Goal: Information Seeking & Learning: Find specific fact

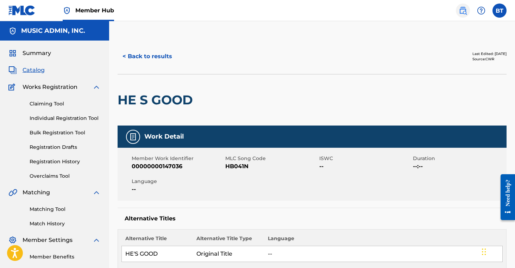
click at [466, 11] on img at bounding box center [463, 10] width 8 height 8
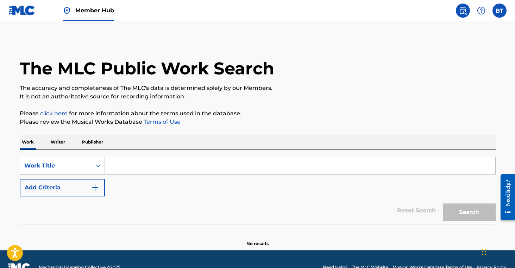
click at [99, 142] on p "Publisher" at bounding box center [92, 141] width 25 height 15
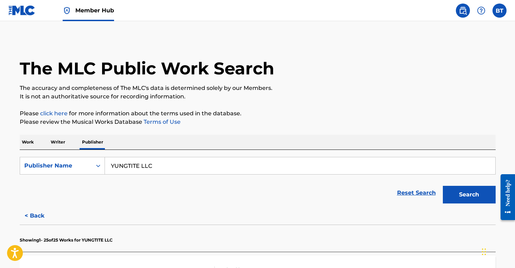
click at [173, 171] on input "YUNGTITE LLC" at bounding box center [300, 165] width 390 height 17
paste input "Lucky Benti"
type input "Lucky Benti LLC"
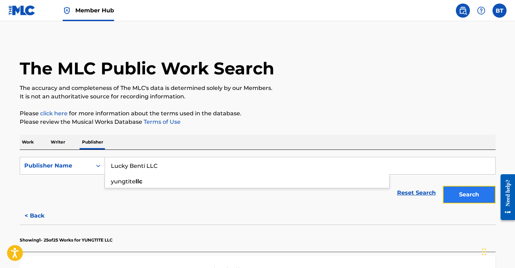
drag, startPoint x: 470, startPoint y: 197, endPoint x: 447, endPoint y: 204, distance: 23.5
click at [470, 197] on button "Search" at bounding box center [469, 195] width 53 height 18
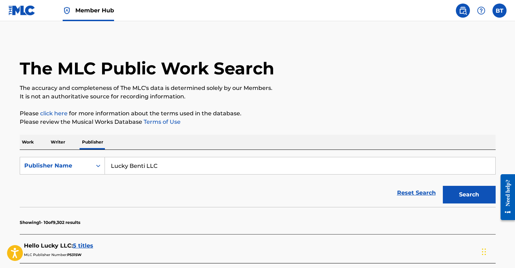
click at [54, 144] on p "Writer" at bounding box center [58, 141] width 19 height 15
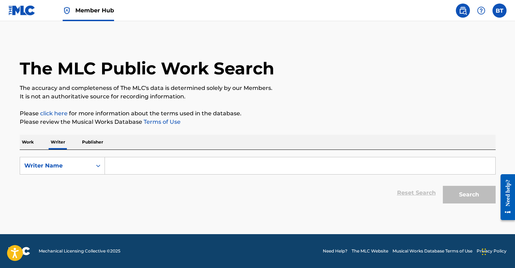
click at [167, 167] on input "Search Form" at bounding box center [300, 165] width 390 height 17
paste input "Mech&Pro's"
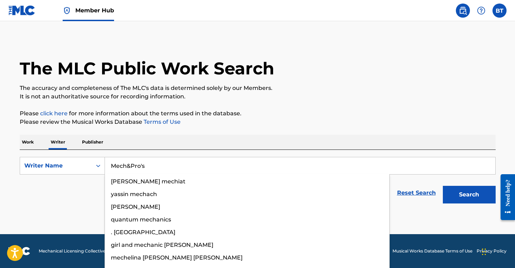
click at [173, 164] on input "Mech&Pro's" at bounding box center [300, 165] width 390 height 17
paste input "[PERSON_NAME] [PERSON_NAME]"
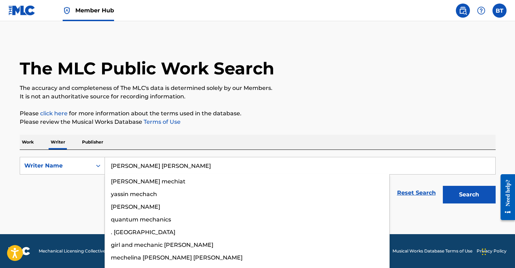
type input "[PERSON_NAME] [PERSON_NAME]"
click at [437, 124] on p "Please review the Musical Works Database Terms of Use" at bounding box center [258, 122] width 476 height 8
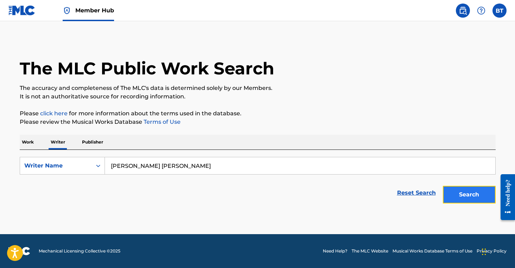
click at [462, 199] on button "Search" at bounding box center [469, 195] width 53 height 18
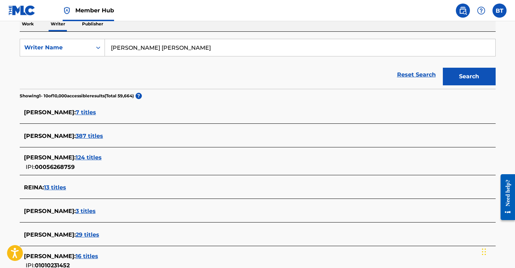
scroll to position [118, 0]
click at [76, 232] on span "29 titles" at bounding box center [88, 234] width 24 height 7
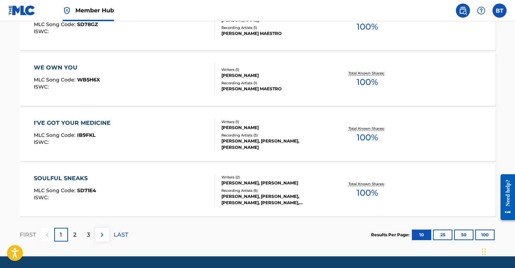
scroll to position [594, 0]
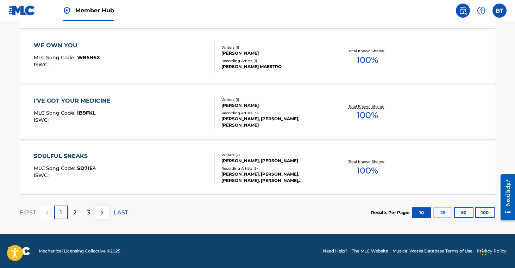
click at [440, 209] on button "25" at bounding box center [442, 212] width 19 height 11
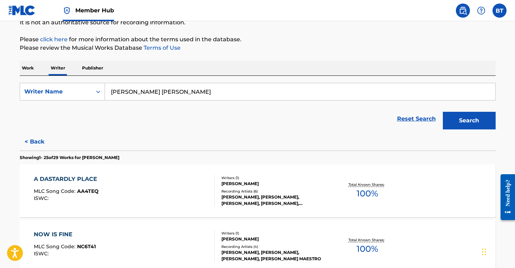
scroll to position [85, 0]
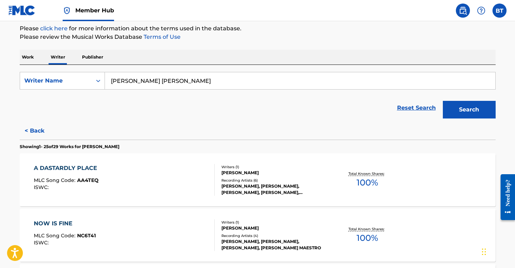
click at [294, 185] on div "[PERSON_NAME], [PERSON_NAME], [PERSON_NAME], [PERSON_NAME], [PERSON_NAME] MAEST…" at bounding box center [274, 189] width 106 height 13
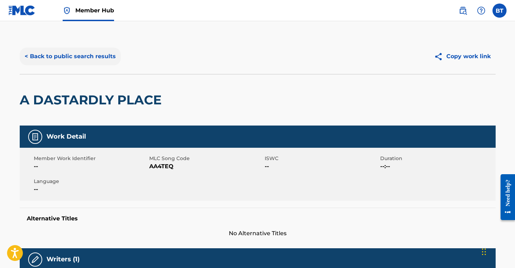
click at [67, 57] on button "< Back to public search results" at bounding box center [70, 57] width 101 height 18
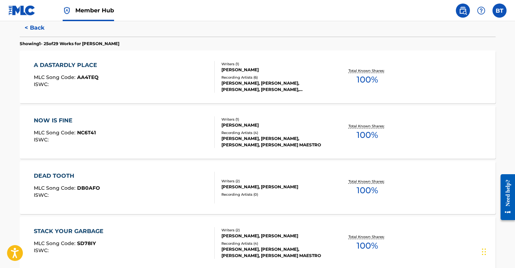
scroll to position [190, 0]
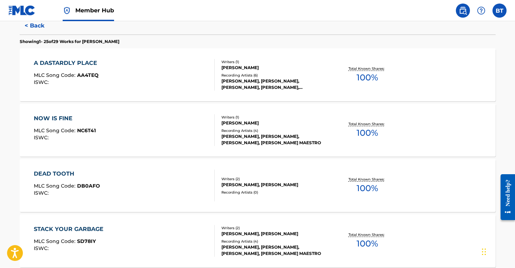
click at [283, 124] on div "[PERSON_NAME]" at bounding box center [274, 123] width 106 height 6
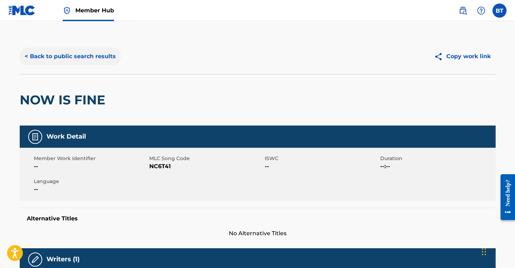
click at [46, 54] on button "< Back to public search results" at bounding box center [70, 57] width 101 height 18
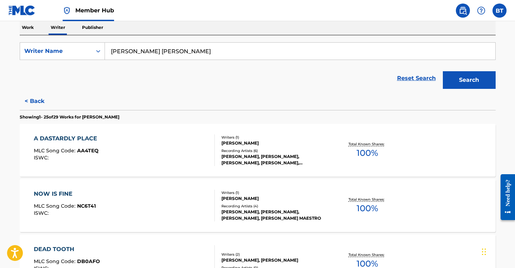
click at [313, 248] on div "DEAD TOOTH MLC Song Code : DB0AFO ISWC : Writers ( 2 ) [PERSON_NAME], [PERSON_N…" at bounding box center [258, 260] width 476 height 53
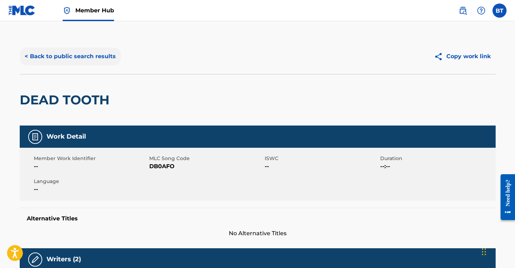
click at [76, 59] on button "< Back to public search results" at bounding box center [70, 57] width 101 height 18
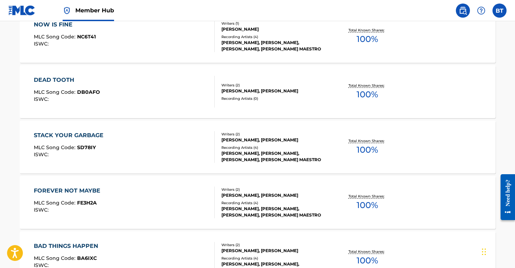
click at [280, 145] on div "Recording Artists ( 4 )" at bounding box center [274, 147] width 106 height 5
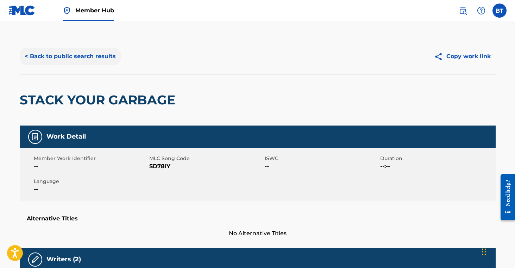
click at [57, 58] on button "< Back to public search results" at bounding box center [70, 57] width 101 height 18
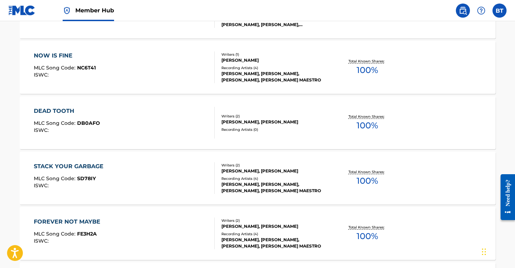
click at [301, 221] on div "Writers ( 2 )" at bounding box center [274, 220] width 106 height 5
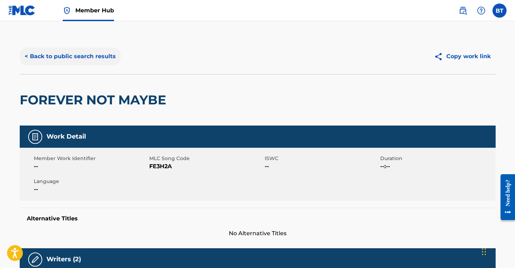
click at [89, 59] on button "< Back to public search results" at bounding box center [70, 57] width 101 height 18
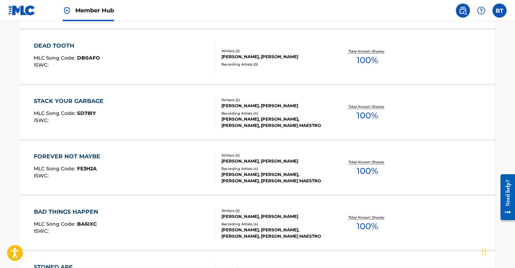
click at [291, 225] on div "Recording Artists ( 4 )" at bounding box center [274, 223] width 106 height 5
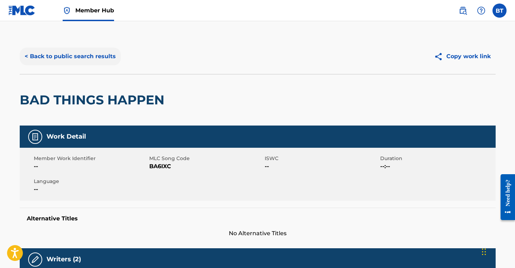
click at [82, 59] on button "< Back to public search results" at bounding box center [70, 57] width 101 height 18
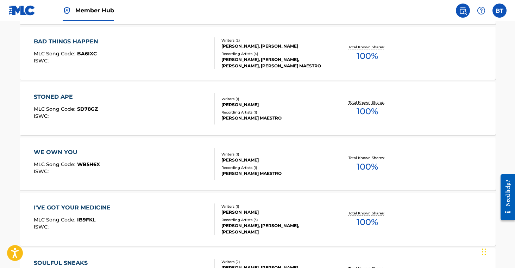
click at [266, 128] on div "STONED APE MLC Song Code : SD78GZ ISWC : Writers ( 1 ) [PERSON_NAME] Recording …" at bounding box center [258, 108] width 476 height 53
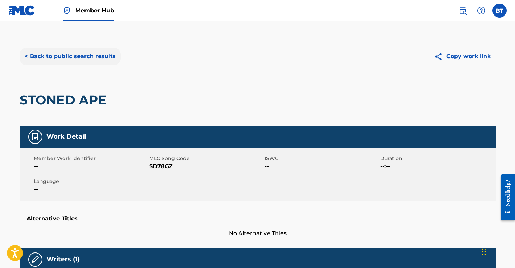
click at [60, 49] on button "< Back to public search results" at bounding box center [70, 57] width 101 height 18
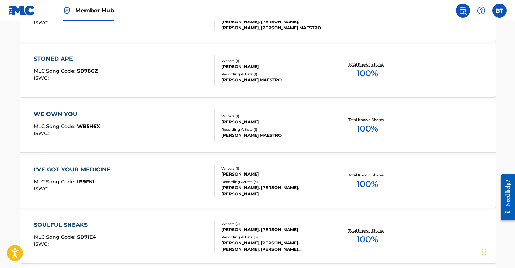
click at [256, 122] on div "[PERSON_NAME]" at bounding box center [274, 122] width 106 height 6
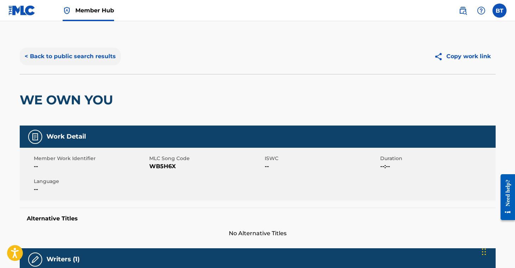
click at [57, 54] on button "< Back to public search results" at bounding box center [70, 57] width 101 height 18
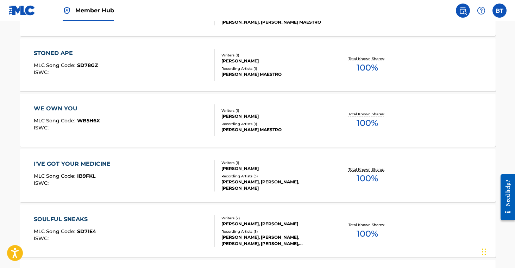
click at [281, 174] on div "Recording Artists ( 3 )" at bounding box center [274, 175] width 106 height 5
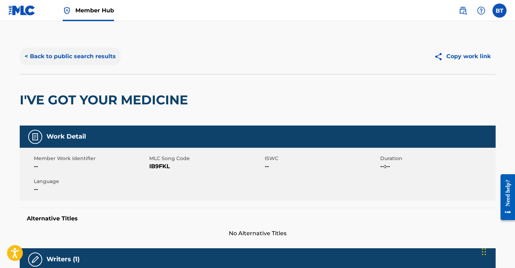
click at [76, 59] on button "< Back to public search results" at bounding box center [70, 57] width 101 height 18
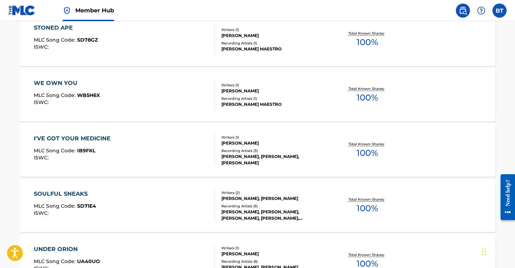
click at [305, 207] on div "Recording Artists ( 5 ) [PERSON_NAME], [PERSON_NAME], [PERSON_NAME], [PERSON_NA…" at bounding box center [274, 212] width 106 height 18
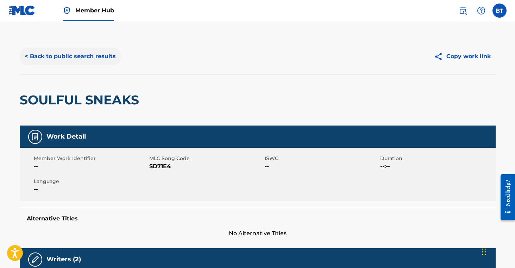
click at [73, 62] on button "< Back to public search results" at bounding box center [70, 57] width 101 height 18
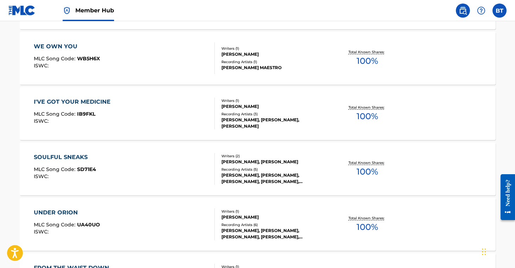
scroll to position [595, 0]
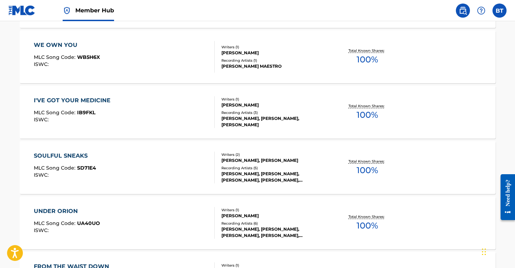
click at [286, 241] on div "UNDER ORION MLC Song Code : UA40UO ISWC : Writers ( 1 ) [PERSON_NAME] Recording…" at bounding box center [258, 222] width 476 height 53
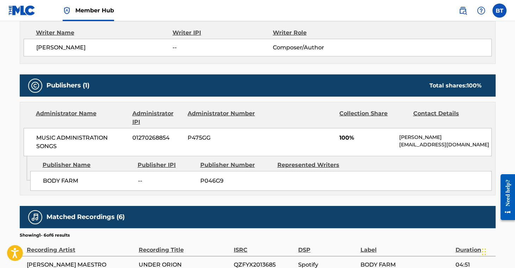
scroll to position [82, 0]
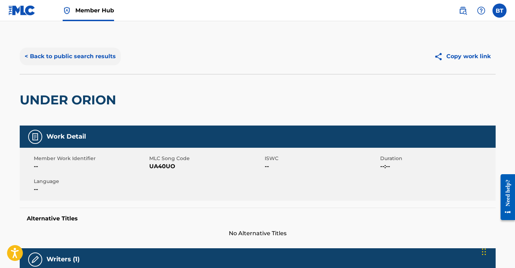
click at [73, 57] on button "< Back to public search results" at bounding box center [70, 57] width 101 height 18
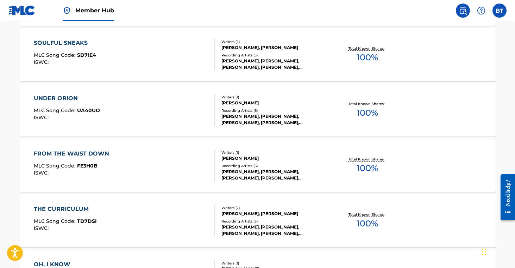
click at [269, 149] on div "FROM THE WAIST DOWN MLC Song Code : FE3H0B ISWC : Writers ( 1 ) [PERSON_NAME] R…" at bounding box center [258, 165] width 476 height 53
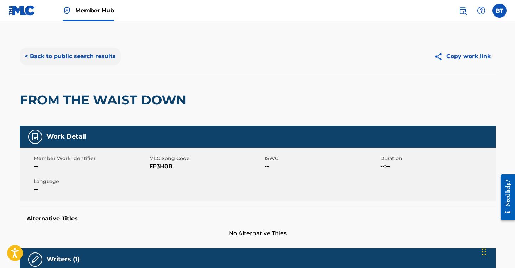
click at [86, 59] on button "< Back to public search results" at bounding box center [70, 57] width 101 height 18
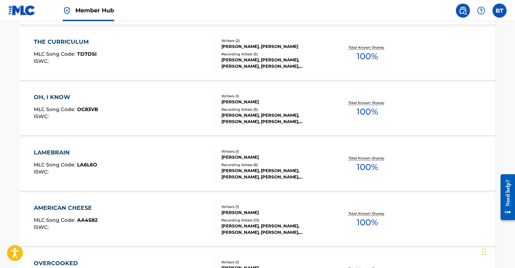
scroll to position [761, 0]
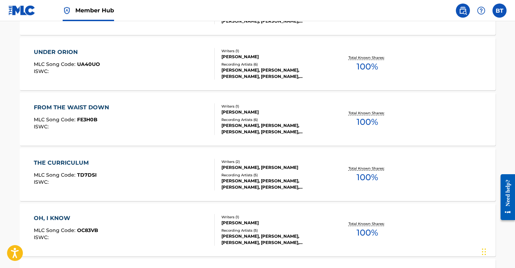
click at [247, 169] on div "[PERSON_NAME], [PERSON_NAME]" at bounding box center [274, 167] width 106 height 6
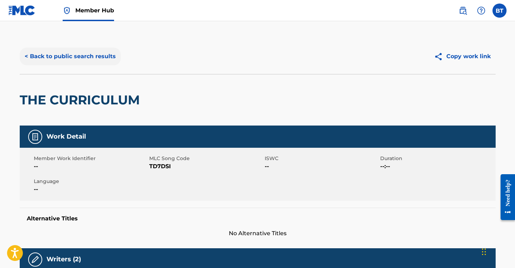
click at [96, 61] on button "< Back to public search results" at bounding box center [70, 57] width 101 height 18
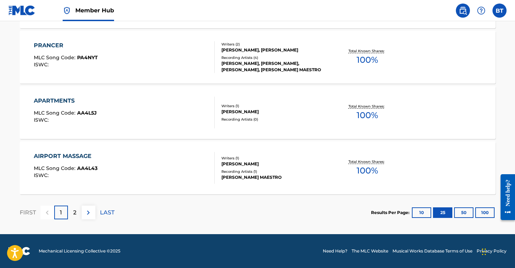
click at [254, 177] on div "[PERSON_NAME] MAESTRO" at bounding box center [274, 177] width 106 height 6
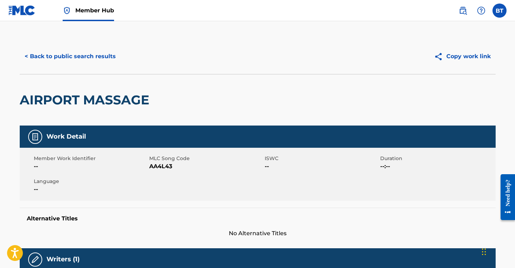
click at [63, 67] on div "< Back to public search results Copy work link" at bounding box center [258, 56] width 476 height 35
click at [76, 61] on button "< Back to public search results" at bounding box center [70, 57] width 101 height 18
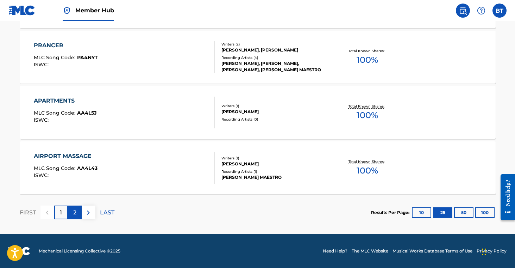
click at [72, 208] on div "2" at bounding box center [75, 212] width 14 height 14
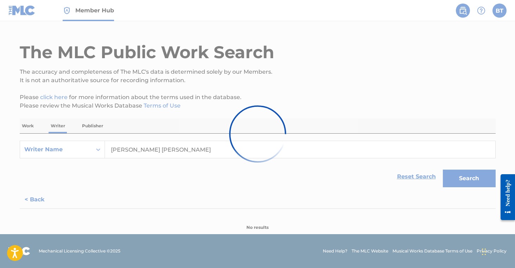
scroll to position [263, 0]
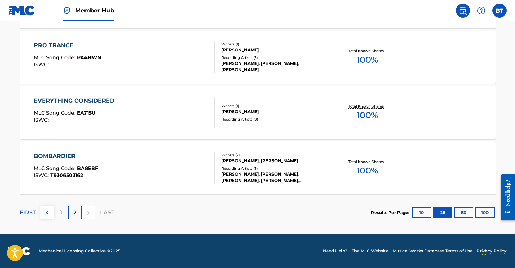
click at [333, 169] on div "Total Known Shares: 100 %" at bounding box center [367, 167] width 79 height 21
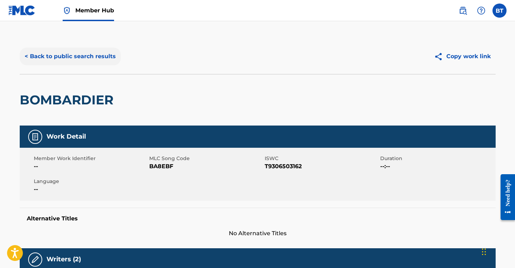
click at [72, 51] on button "< Back to public search results" at bounding box center [70, 57] width 101 height 18
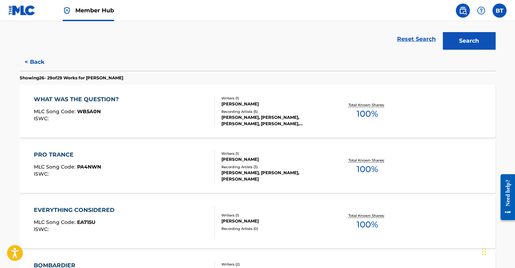
click at [259, 128] on div "WHAT WAS THE QUESTION? MLC Song Code : WB5A0N ISWC : Writers ( 1 ) [PERSON_NAME…" at bounding box center [258, 110] width 476 height 53
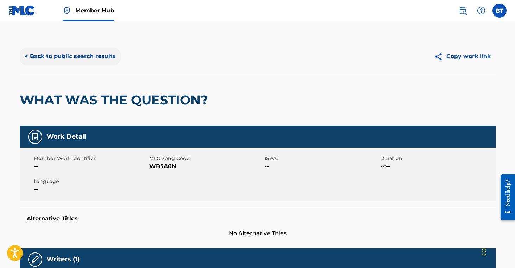
click at [68, 57] on button "< Back to public search results" at bounding box center [70, 57] width 101 height 18
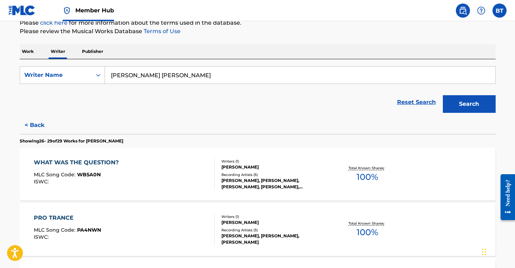
click at [273, 223] on div "[PERSON_NAME]" at bounding box center [274, 222] width 106 height 6
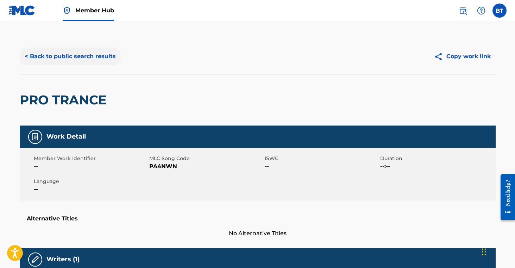
click at [88, 61] on button "< Back to public search results" at bounding box center [70, 57] width 101 height 18
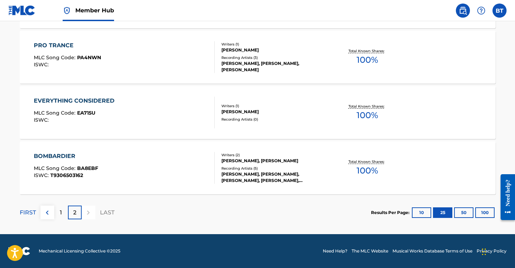
click at [260, 109] on div "[PERSON_NAME]" at bounding box center [274, 111] width 106 height 6
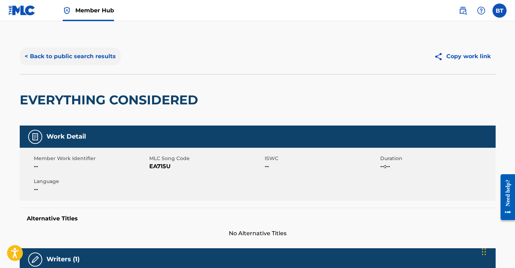
click at [63, 57] on button "< Back to public search results" at bounding box center [70, 57] width 101 height 18
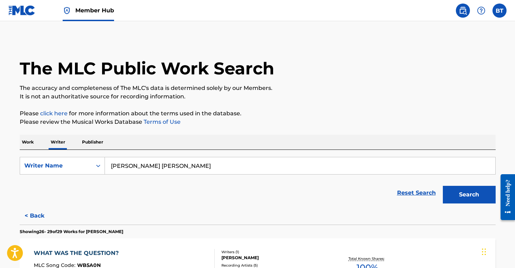
click at [90, 145] on p "Publisher" at bounding box center [92, 141] width 25 height 15
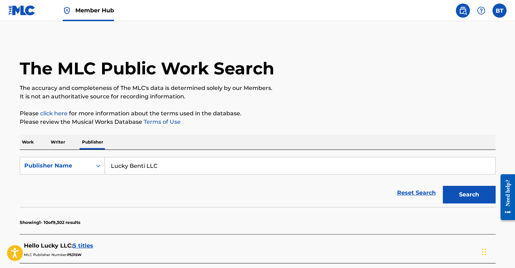
click at [170, 166] on input "Lucky Benti LLC" at bounding box center [300, 165] width 390 height 17
click at [188, 162] on input "Lucky Benti LLC" at bounding box center [300, 165] width 390 height 17
paste input "Melrose Publishing"
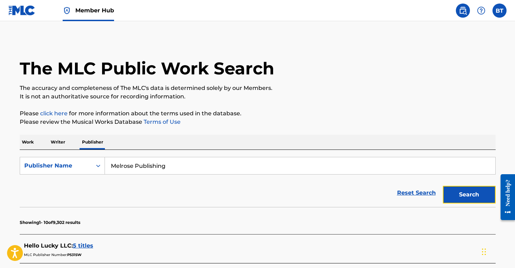
click at [475, 198] on button "Search" at bounding box center [469, 195] width 53 height 18
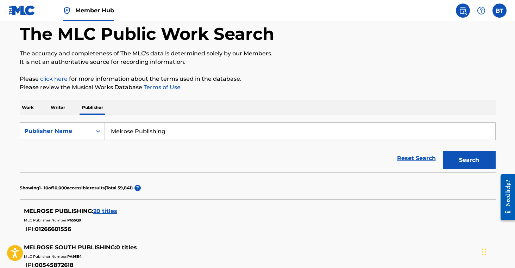
scroll to position [110, 0]
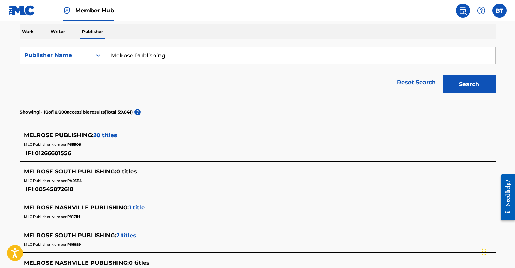
click at [112, 133] on span "20 titles" at bounding box center [105, 135] width 24 height 7
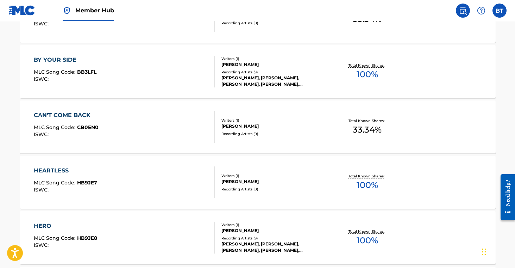
scroll to position [623, 0]
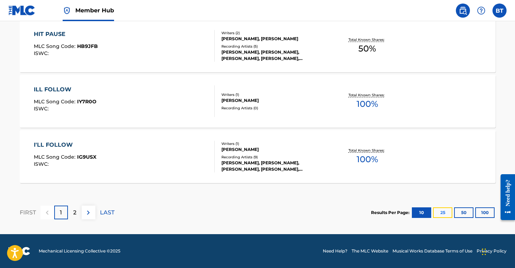
click at [443, 212] on button "25" at bounding box center [442, 212] width 19 height 11
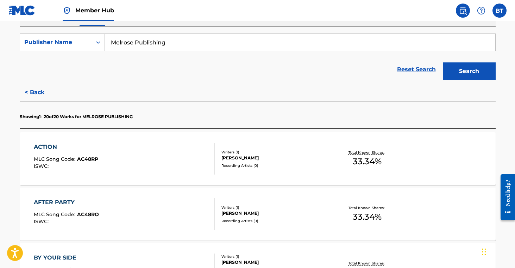
scroll to position [123, 0]
drag, startPoint x: 6, startPoint y: 156, endPoint x: 101, endPoint y: 161, distance: 95.5
copy div "MLC Song Code : AC48RP"
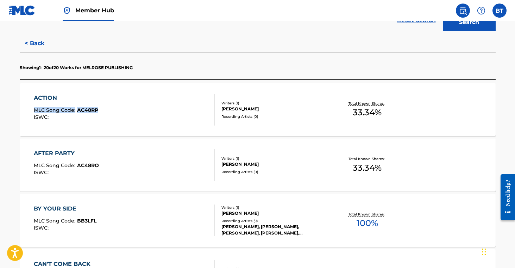
scroll to position [172, 0]
drag, startPoint x: 11, startPoint y: 163, endPoint x: 99, endPoint y: 164, distance: 87.3
copy div "MLC Song Code : AC48RO"
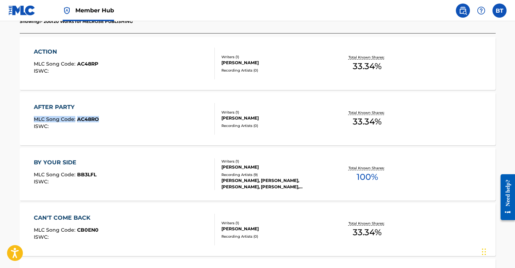
scroll to position [218, 0]
drag, startPoint x: 7, startPoint y: 173, endPoint x: 102, endPoint y: 183, distance: 95.6
copy div "MLC Song Code : BB3LFL"
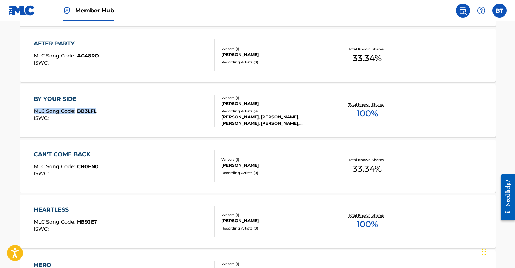
scroll to position [283, 0]
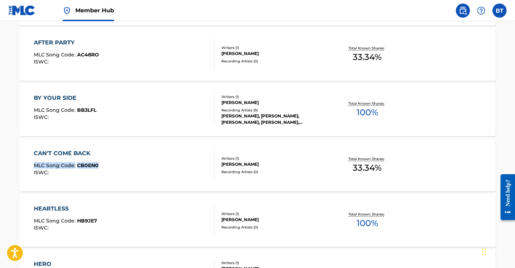
drag, startPoint x: 14, startPoint y: 162, endPoint x: 104, endPoint y: 167, distance: 90.6
copy div "MLC Song Code : CB0EN0"
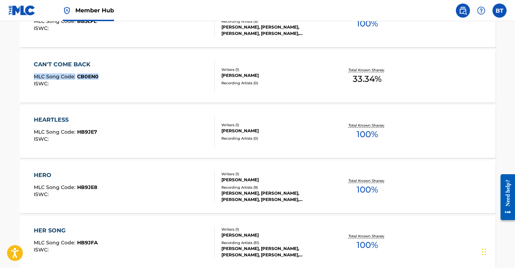
scroll to position [372, 0]
drag, startPoint x: 10, startPoint y: 128, endPoint x: 95, endPoint y: 128, distance: 85.9
copy div "MLC Song Code : HB9JE7"
drag, startPoint x: 10, startPoint y: 187, endPoint x: 106, endPoint y: 188, distance: 95.8
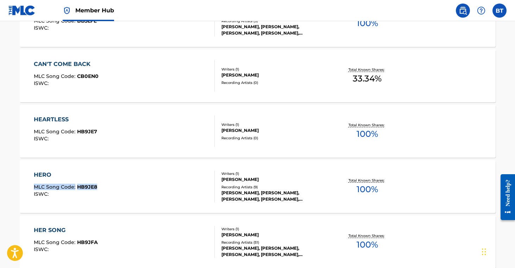
copy div "MLC Song Code : HB9JE8"
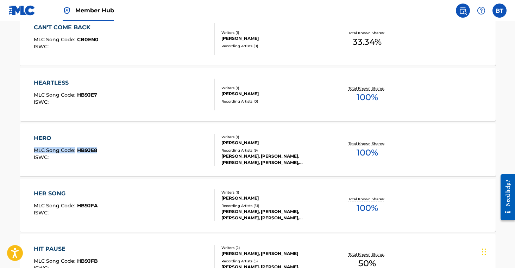
scroll to position [409, 0]
drag, startPoint x: 12, startPoint y: 202, endPoint x: 144, endPoint y: 227, distance: 134.3
copy div "MLC Song Code : HB9JFA"
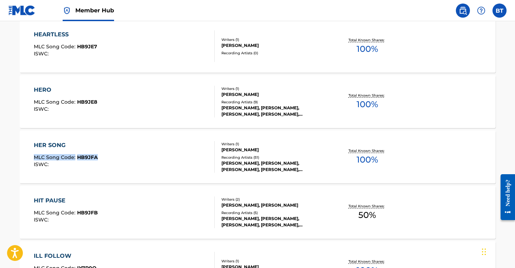
scroll to position [471, 0]
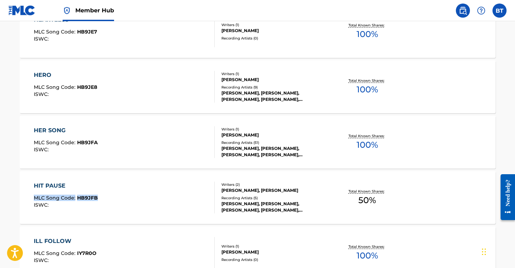
drag, startPoint x: 7, startPoint y: 195, endPoint x: 138, endPoint y: 206, distance: 131.4
click at [111, 196] on main "The MLC Public Work Search The accuracy and completeness of The MLC's data is d…" at bounding box center [257, 242] width 515 height 1385
copy div "MLC Song Code : HB9JFB"
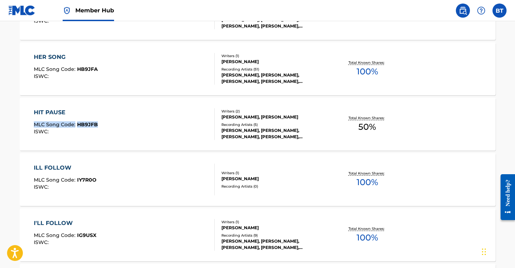
scroll to position [545, 0]
drag, startPoint x: 10, startPoint y: 177, endPoint x: 117, endPoint y: 178, distance: 106.7
click at [111, 180] on main "The MLC Public Work Search The accuracy and completeness of The MLC's data is d…" at bounding box center [257, 168] width 515 height 1385
copy div "MLC Song Code : IY7R0O"
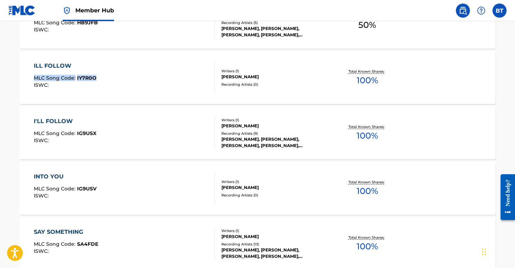
scroll to position [646, 0]
drag, startPoint x: 10, startPoint y: 185, endPoint x: 188, endPoint y: 150, distance: 181.2
click at [122, 189] on main "The MLC Public Work Search The accuracy and completeness of The MLC's data is d…" at bounding box center [257, 67] width 515 height 1385
copy div "MLC Song Code : IG9USV"
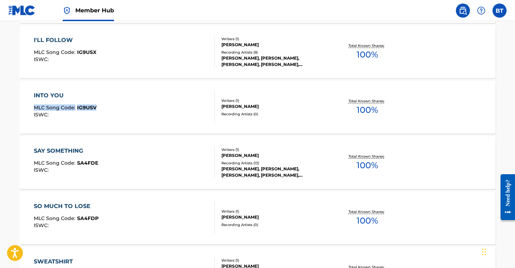
scroll to position [728, 0]
drag, startPoint x: 12, startPoint y: 160, endPoint x: 103, endPoint y: 163, distance: 90.5
drag, startPoint x: 13, startPoint y: 216, endPoint x: 131, endPoint y: 197, distance: 119.5
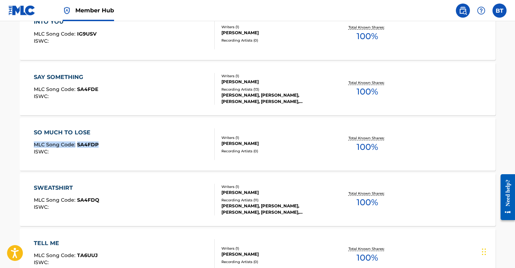
scroll to position [801, 0]
drag, startPoint x: 7, startPoint y: 196, endPoint x: 102, endPoint y: 198, distance: 95.1
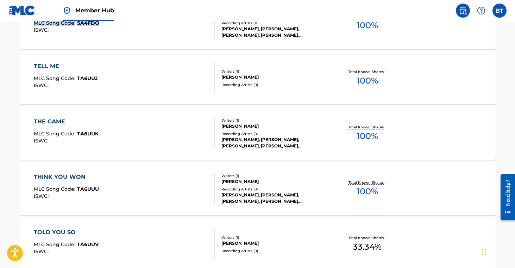
scroll to position [983, 0]
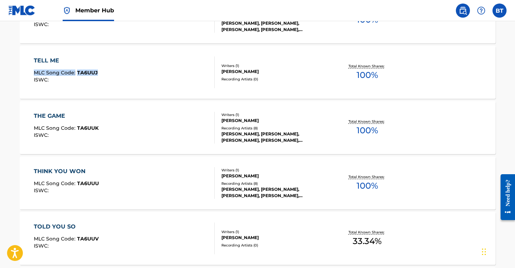
drag, startPoint x: 7, startPoint y: 69, endPoint x: 142, endPoint y: 84, distance: 134.9
drag, startPoint x: 4, startPoint y: 180, endPoint x: 114, endPoint y: 199, distance: 111.8
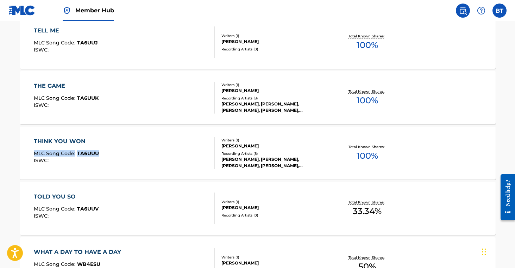
scroll to position [1014, 0]
drag, startPoint x: 12, startPoint y: 207, endPoint x: 164, endPoint y: 181, distance: 154.6
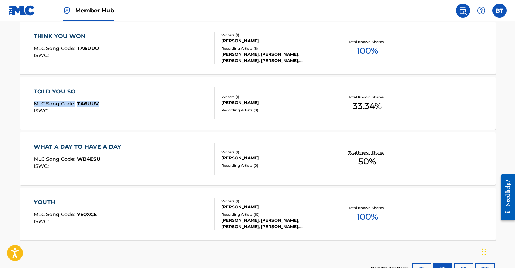
scroll to position [1118, 0]
drag, startPoint x: 11, startPoint y: 156, endPoint x: 137, endPoint y: 191, distance: 130.4
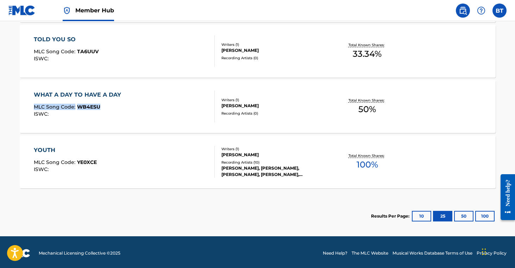
scroll to position [1172, 0]
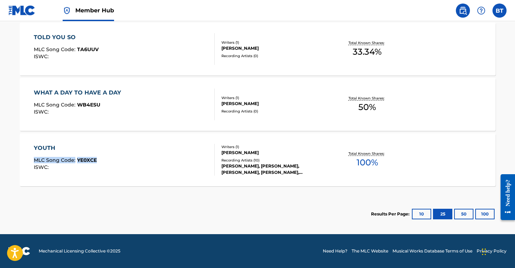
drag, startPoint x: 8, startPoint y: 158, endPoint x: 98, endPoint y: 157, distance: 90.5
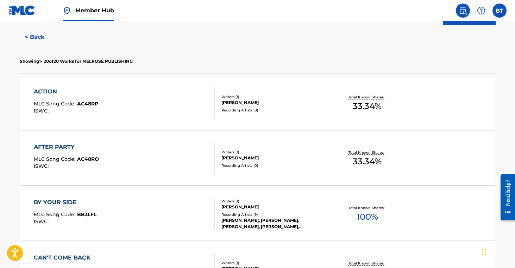
scroll to position [0, 0]
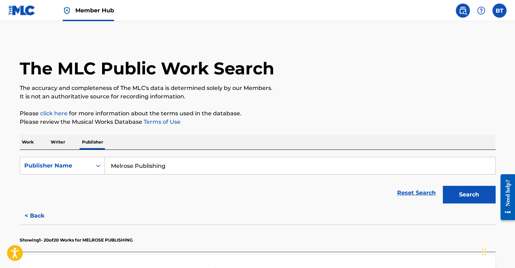
click at [145, 167] on input "Melrose Publishing" at bounding box center [300, 165] width 390 height 17
paste input "RHINOS AND WOLVES MUSIC"
type input "RHINOS AND WOLVES MUSIC"
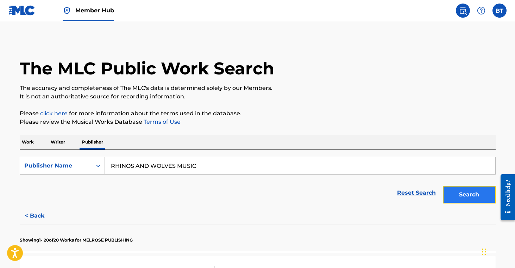
click at [480, 198] on button "Search" at bounding box center [469, 195] width 53 height 18
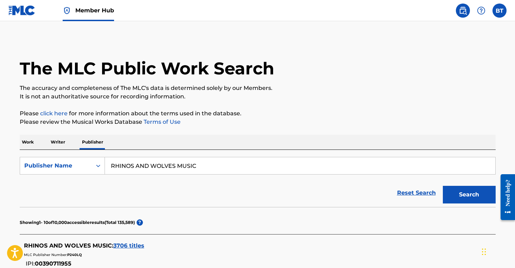
click at [134, 241] on div "RHINOS AND WOLVES MUSIC : 3706 titles MLC Publisher Number: P240LQ IPI: 0039071…" at bounding box center [258, 254] width 476 height 33
click at [136, 241] on div "RHINOS AND WOLVES MUSIC : 3706 titles" at bounding box center [248, 245] width 449 height 8
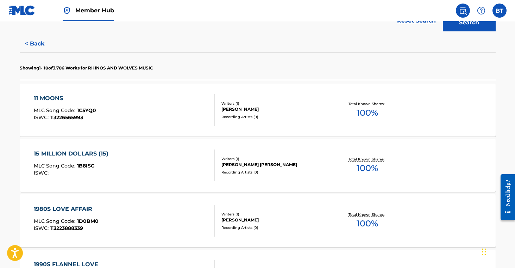
scroll to position [172, 0]
click at [313, 118] on div "Recording Artists ( 0 )" at bounding box center [274, 116] width 106 height 5
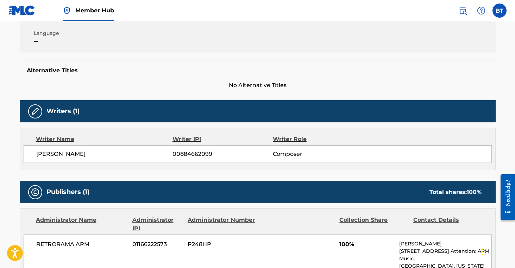
scroll to position [150, 0]
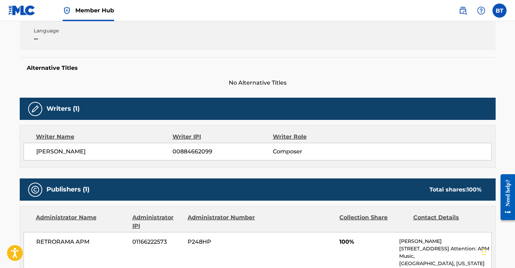
click at [46, 241] on span "RETRORAMA APM" at bounding box center [81, 241] width 91 height 8
click at [72, 246] on div "RETRORAMA APM 01166222573 P248HP 100% [PERSON_NAME] [STREET_ADDRESS][US_STATE] …" at bounding box center [258, 267] width 468 height 70
drag, startPoint x: 40, startPoint y: 240, endPoint x: 113, endPoint y: 242, distance: 72.5
click at [112, 243] on span "RETRORAMA APM" at bounding box center [81, 241] width 91 height 8
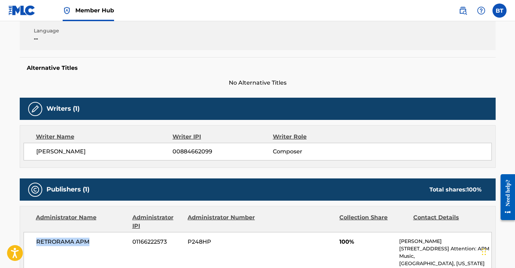
scroll to position [0, 0]
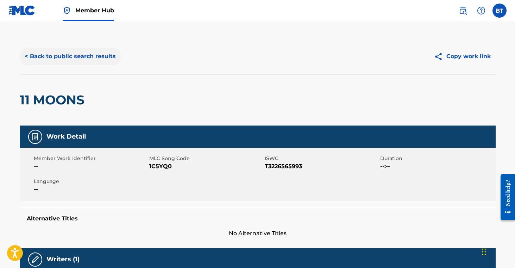
click at [71, 58] on button "< Back to public search results" at bounding box center [70, 57] width 101 height 18
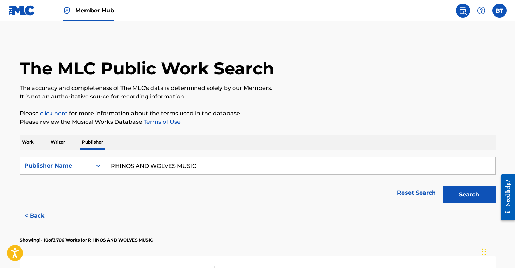
click at [187, 165] on input "RHINOS AND WOLVES MUSIC" at bounding box center [300, 165] width 390 height 17
paste input "ETRORAMA APM"
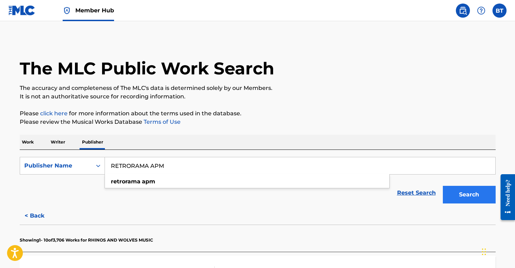
type input "RETRORAMA APM"
click at [465, 195] on button "Search" at bounding box center [469, 195] width 53 height 18
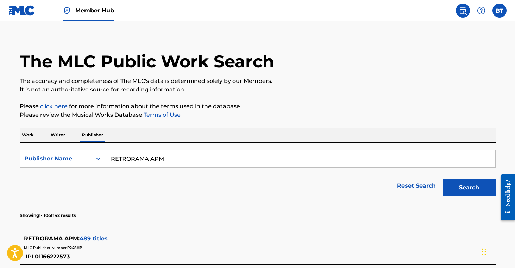
scroll to position [14, 0]
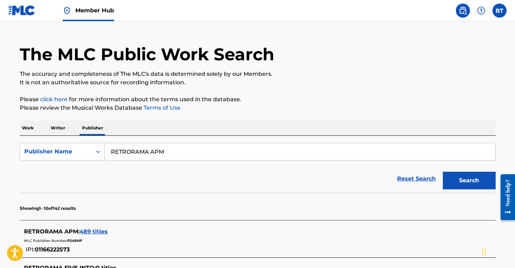
click at [96, 229] on span "489 titles" at bounding box center [94, 231] width 28 height 7
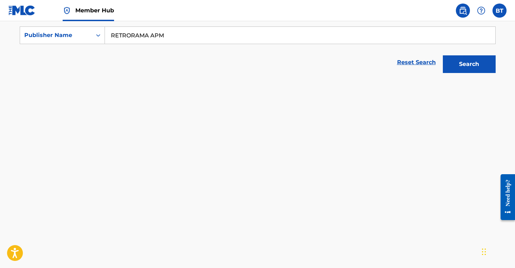
scroll to position [134, 0]
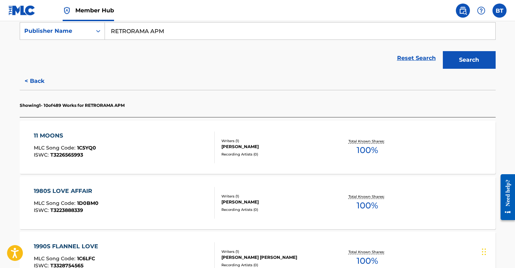
click at [307, 163] on div "11 MOONS MLC Song Code : 1C5YQ0 ISWC : T3226565993 Writers ( 1 ) [PERSON_NAME] …" at bounding box center [258, 147] width 476 height 53
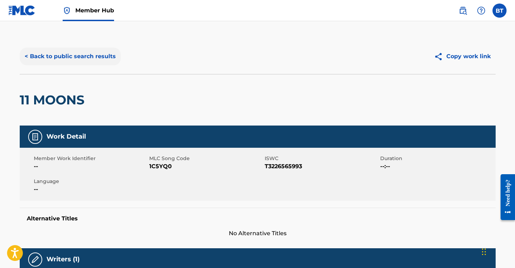
click at [67, 62] on button "< Back to public search results" at bounding box center [70, 57] width 101 height 18
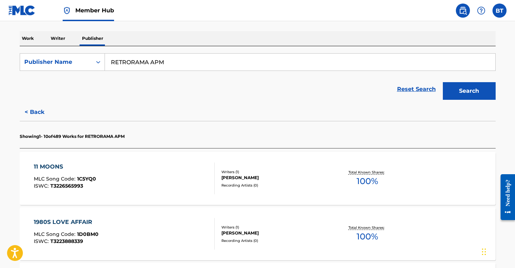
scroll to position [104, 0]
click at [291, 231] on div "[PERSON_NAME]" at bounding box center [274, 232] width 106 height 6
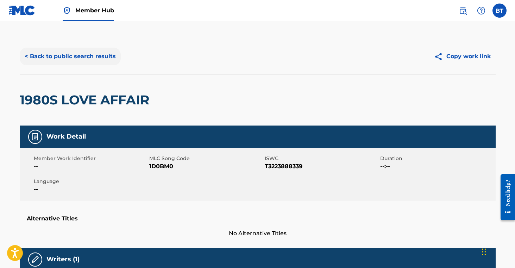
click at [89, 61] on button "< Back to public search results" at bounding box center [70, 57] width 101 height 18
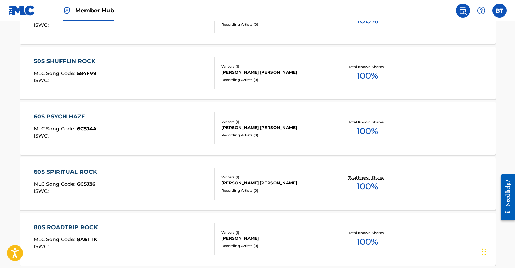
scroll to position [566, 0]
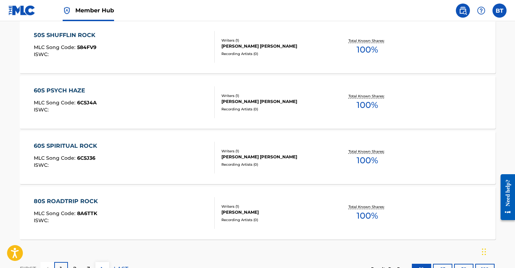
click at [304, 156] on div "[PERSON_NAME] [PERSON_NAME]" at bounding box center [274, 156] width 106 height 6
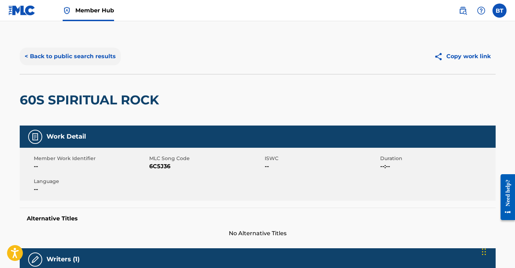
click at [83, 55] on button "< Back to public search results" at bounding box center [70, 57] width 101 height 18
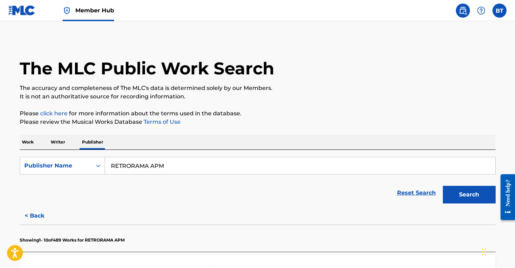
drag, startPoint x: 24, startPoint y: 140, endPoint x: 40, endPoint y: 145, distance: 16.9
click at [24, 141] on p "Work" at bounding box center [28, 141] width 16 height 15
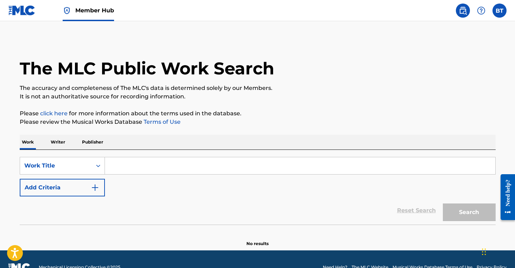
click at [181, 168] on input "Search Form" at bounding box center [300, 165] width 390 height 17
paste input "USED TO"
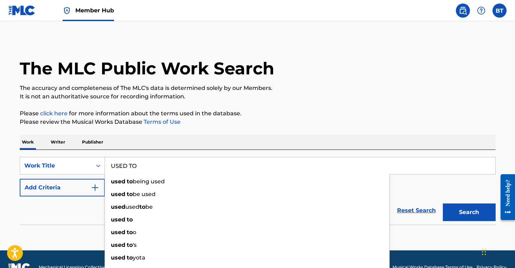
type input "USED TO"
click at [46, 189] on button "Add Criteria" at bounding box center [62, 187] width 85 height 18
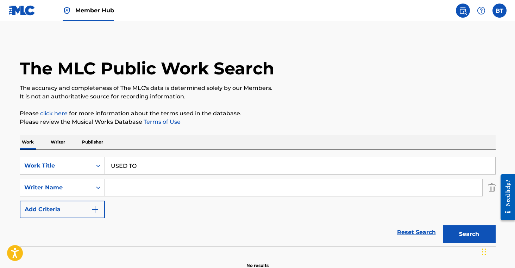
click at [151, 189] on input "Search Form" at bounding box center [293, 187] width 377 height 17
paste input "[PERSON_NAME]"
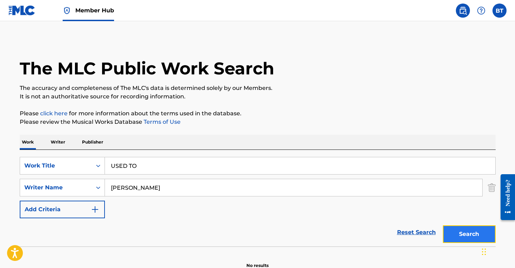
click at [472, 232] on button "Search" at bounding box center [469, 234] width 53 height 18
click at [184, 183] on input "[PERSON_NAME]" at bounding box center [293, 187] width 377 height 17
click at [184, 186] on input "[PERSON_NAME]" at bounding box center [293, 187] width 377 height 17
type input "[PERSON_NAME]"
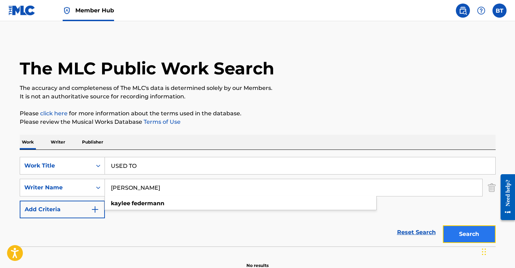
click at [477, 231] on button "Search" at bounding box center [469, 234] width 53 height 18
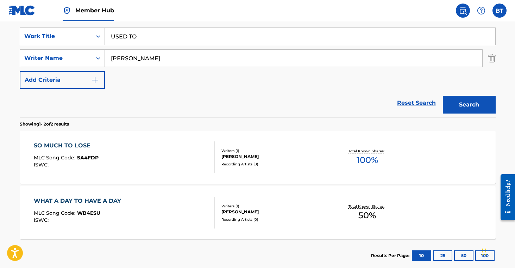
scroll to position [171, 0]
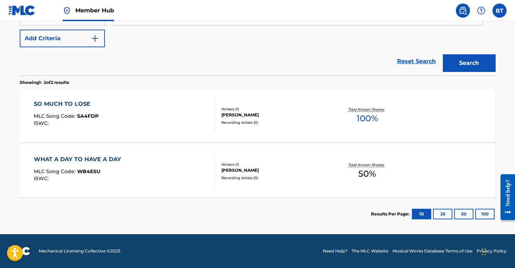
click at [291, 121] on div "Recording Artists ( 0 )" at bounding box center [274, 122] width 106 height 5
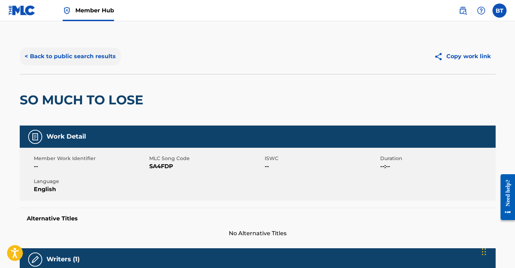
click at [78, 59] on button "< Back to public search results" at bounding box center [70, 57] width 101 height 18
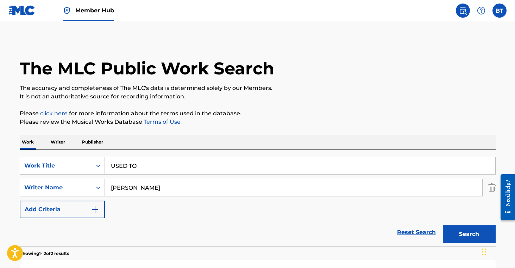
click at [98, 143] on p "Publisher" at bounding box center [92, 141] width 25 height 15
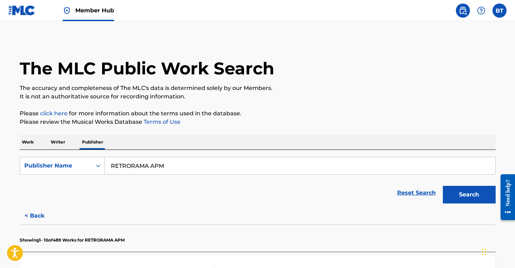
click at [183, 170] on input "RETRORAMA APM" at bounding box center [300, 165] width 390 height 17
paste input "[PERSON_NAME] Publishing"
click at [479, 192] on button "Search" at bounding box center [469, 195] width 53 height 18
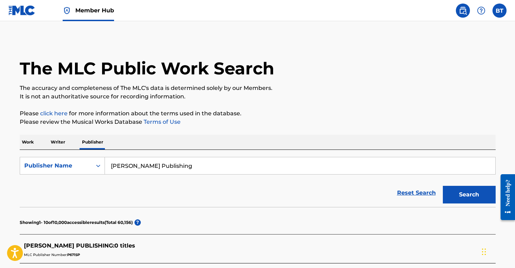
click at [195, 165] on input "[PERSON_NAME] Publishing" at bounding box center [300, 165] width 390 height 17
paste input "M Warner Enterprises"
type input "M Warner Enterprises"
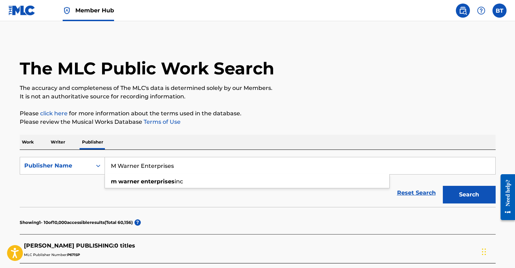
click at [321, 225] on section "Showing 1 - 10 of 10,000 accessible results (Total 60,156 ) ?" at bounding box center [258, 220] width 476 height 27
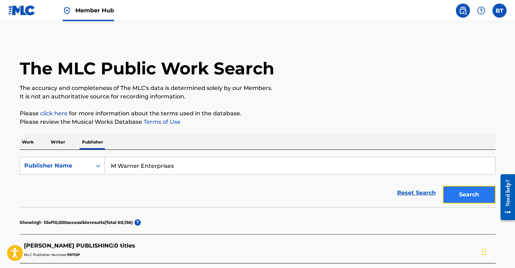
click at [463, 195] on button "Search" at bounding box center [469, 195] width 53 height 18
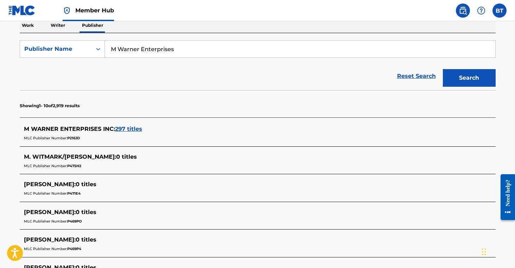
scroll to position [117, 0]
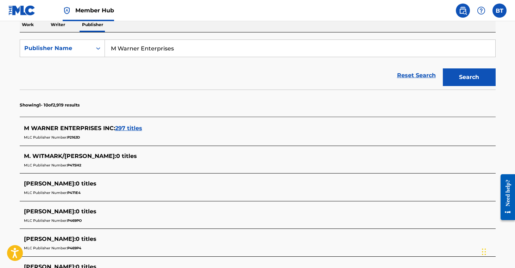
click at [130, 128] on span "297 titles" at bounding box center [128, 128] width 27 height 7
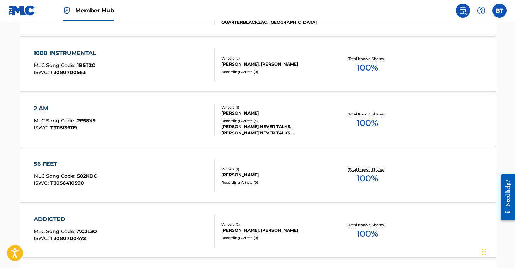
scroll to position [623, 0]
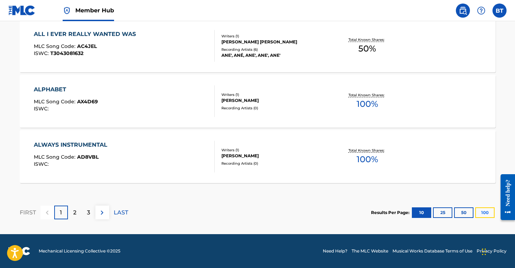
click at [487, 210] on button "100" at bounding box center [484, 212] width 19 height 11
